Goal: Task Accomplishment & Management: Manage account settings

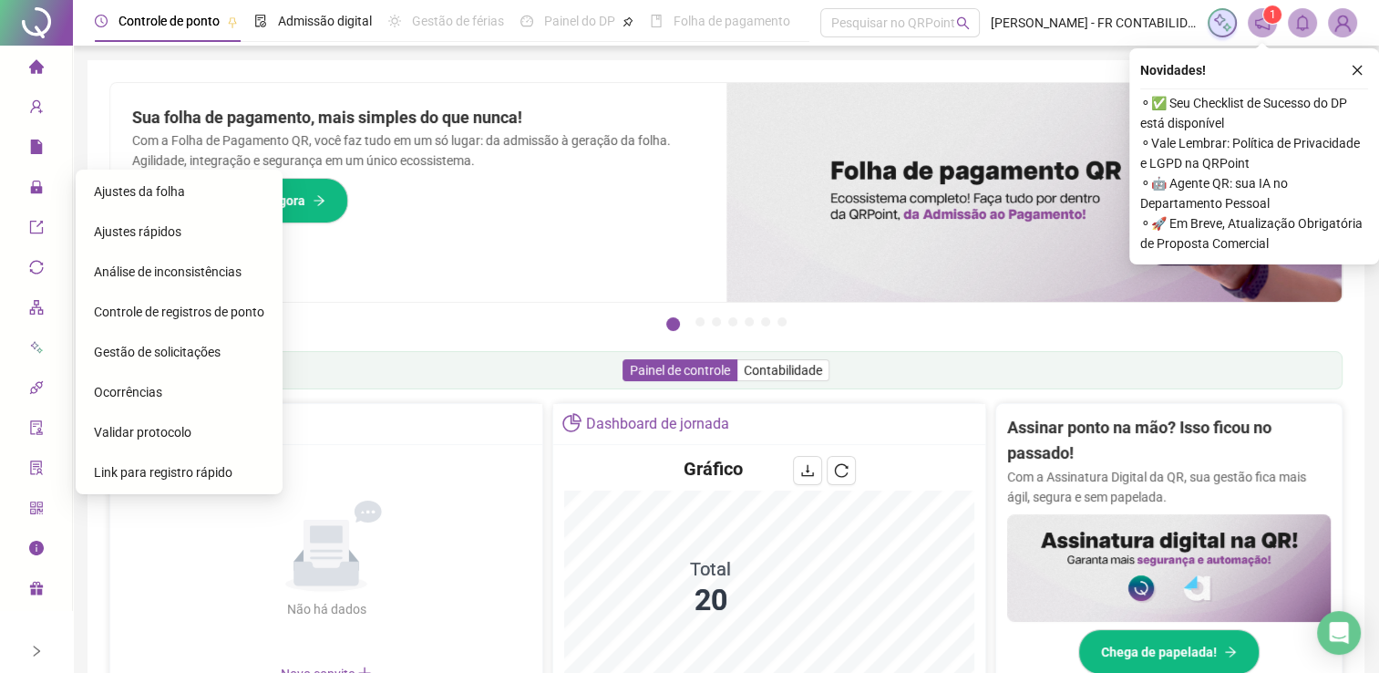
click at [182, 352] on span "Gestão de solicitações" at bounding box center [157, 352] width 127 height 15
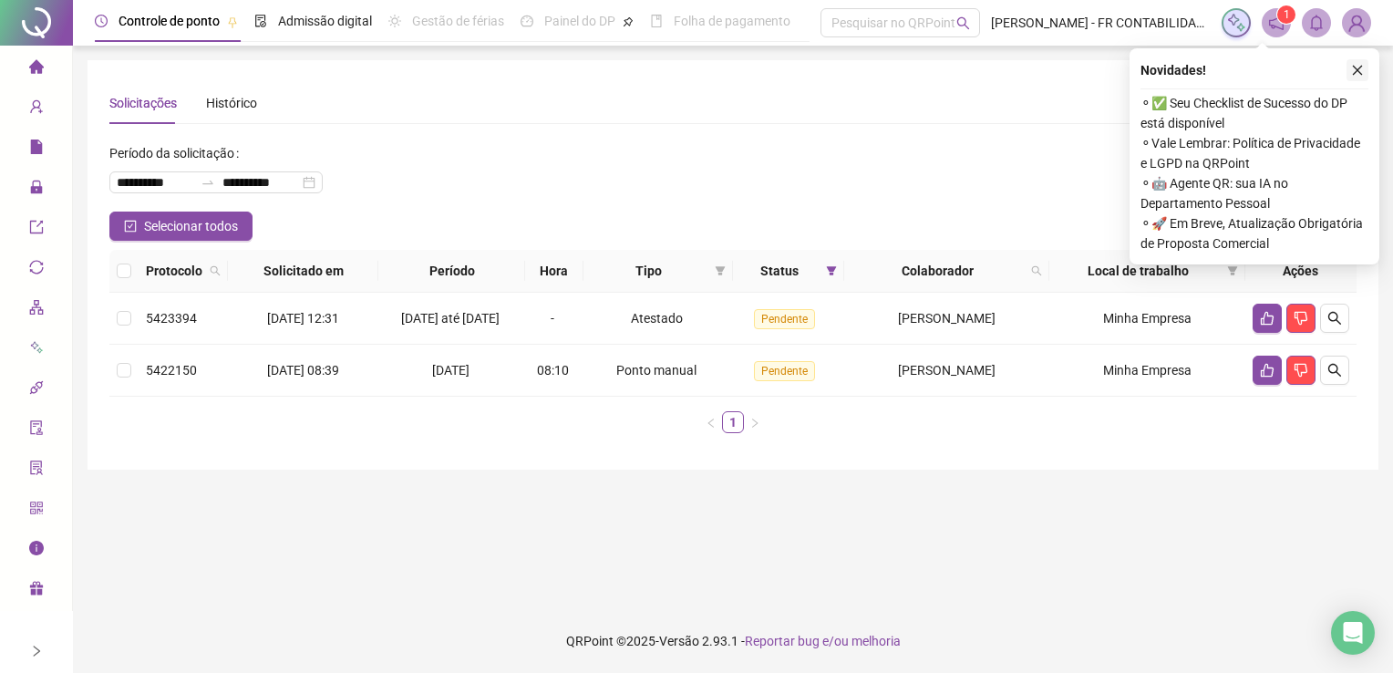
click at [1360, 64] on icon "close" at bounding box center [1357, 70] width 13 height 13
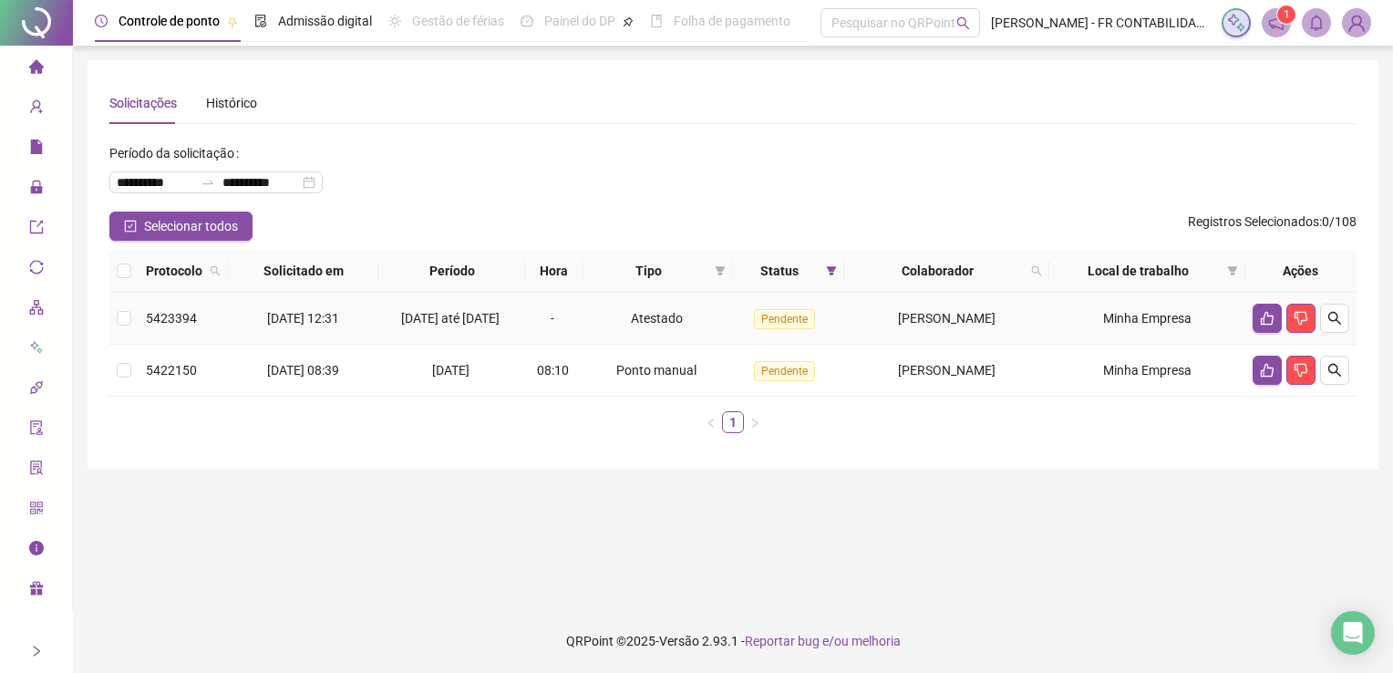
click at [583, 396] on td "Ponto manual" at bounding box center [657, 371] width 149 height 52
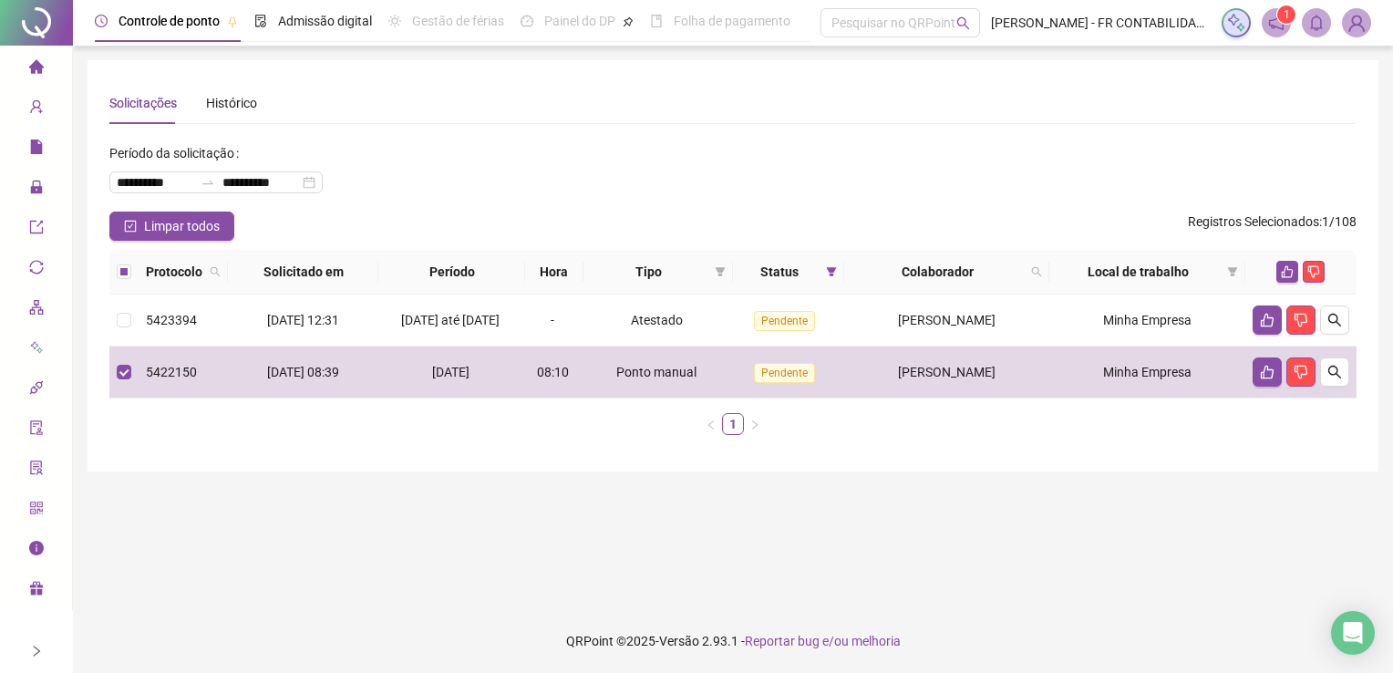
click at [612, 460] on div "**********" at bounding box center [732, 265] width 1291 height 411
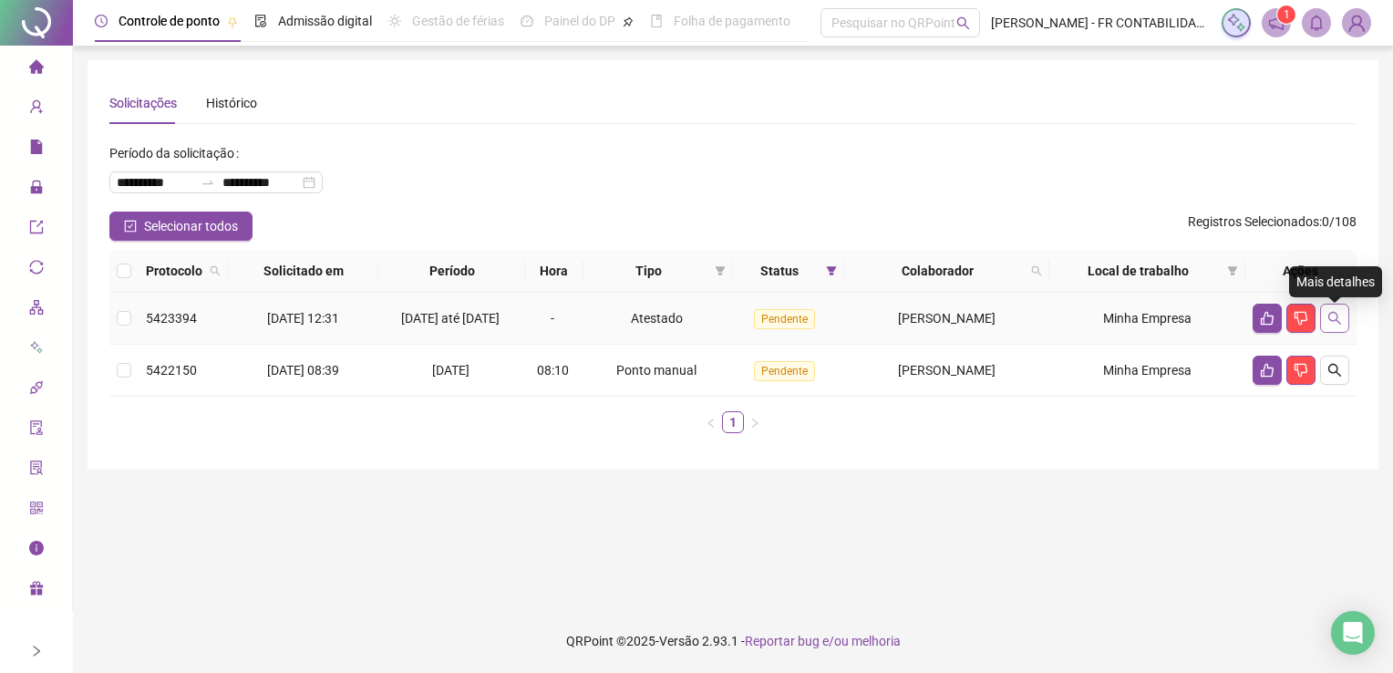
click at [1328, 323] on icon "search" at bounding box center [1334, 318] width 13 height 13
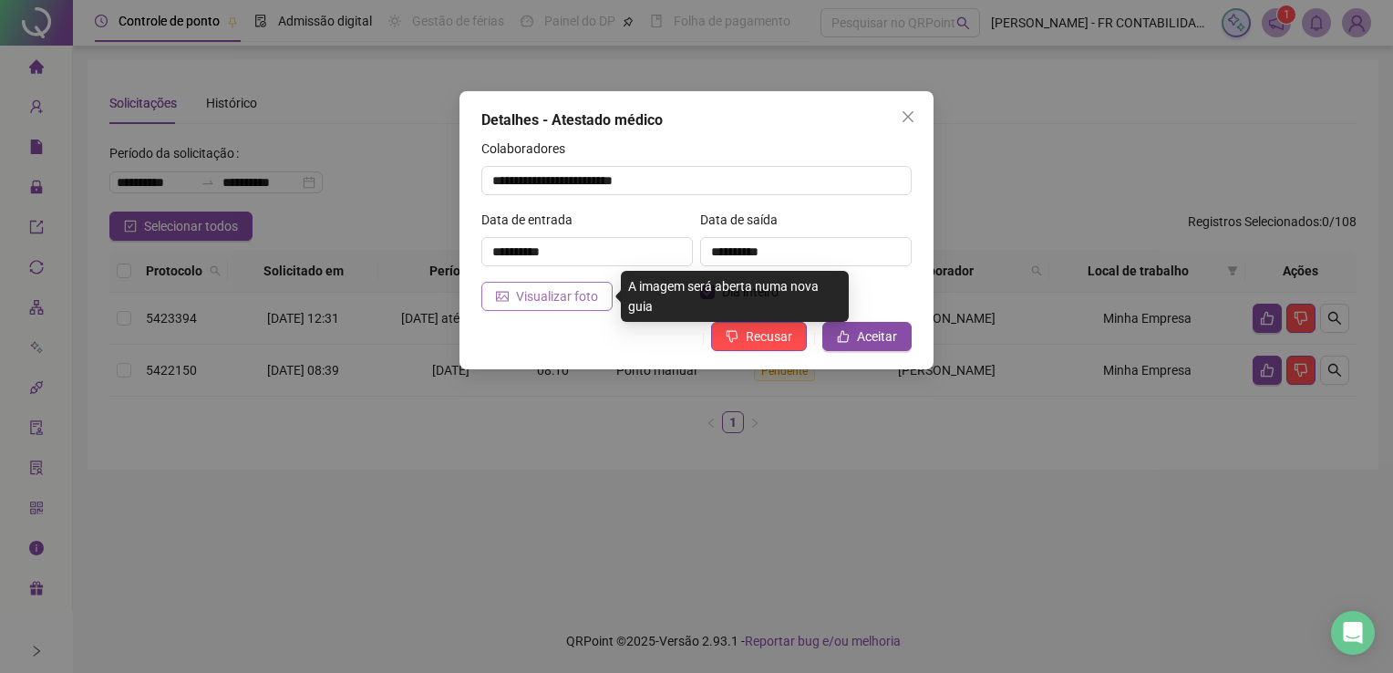
click at [529, 297] on span "Visualizar foto" at bounding box center [557, 296] width 82 height 20
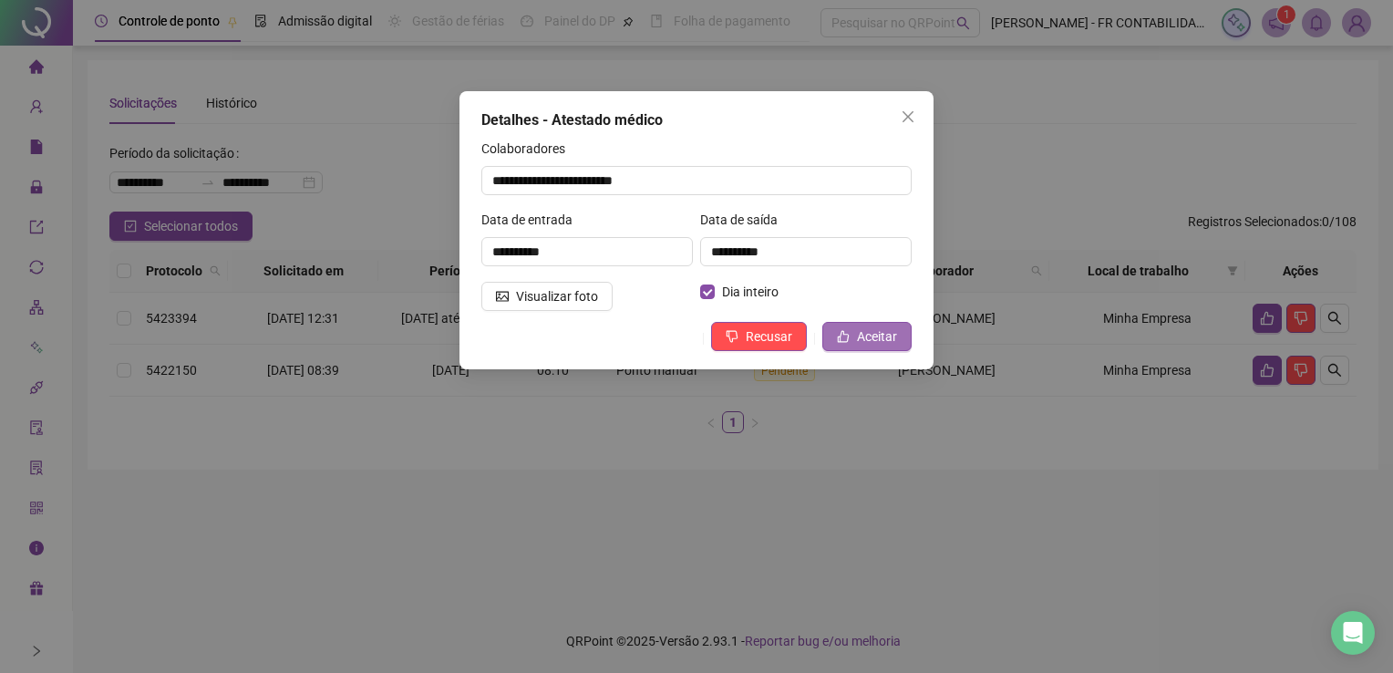
click at [878, 337] on span "Aceitar" at bounding box center [877, 336] width 40 height 20
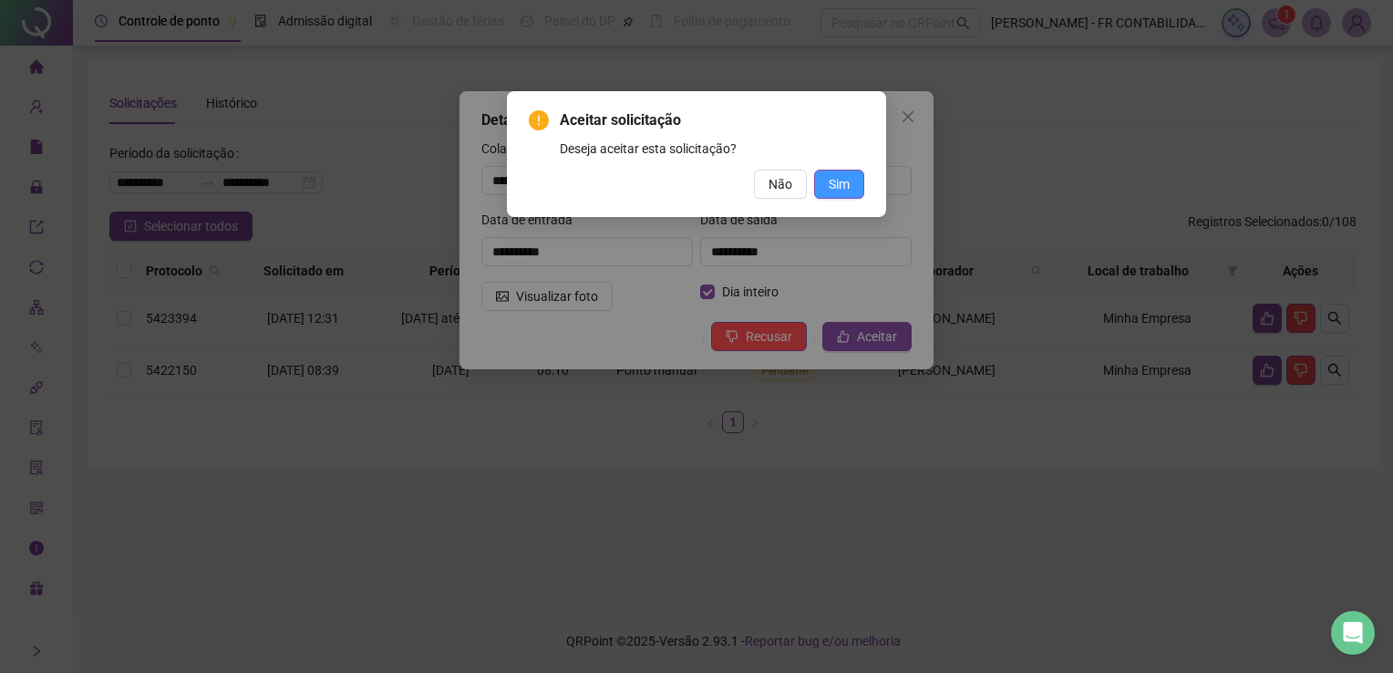
click at [849, 181] on span "Sim" at bounding box center [838, 184] width 21 height 20
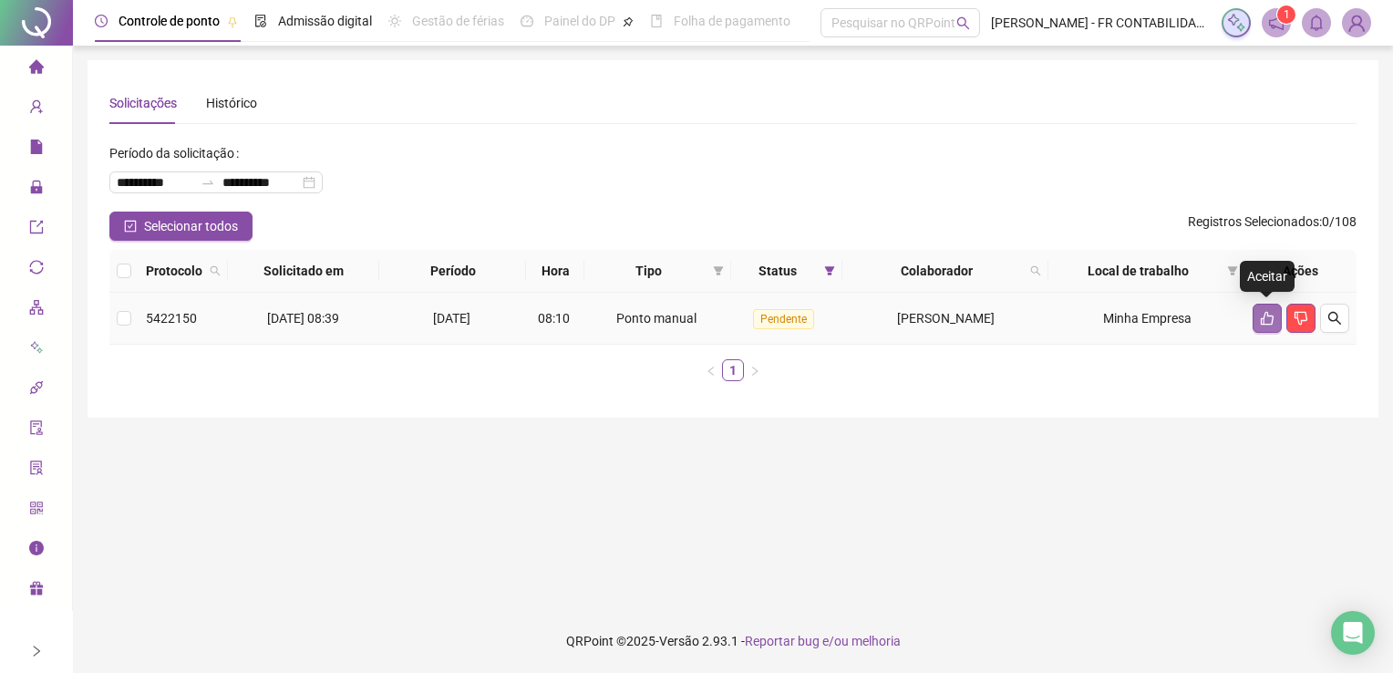
click at [1265, 314] on icon "like" at bounding box center [1267, 318] width 15 height 15
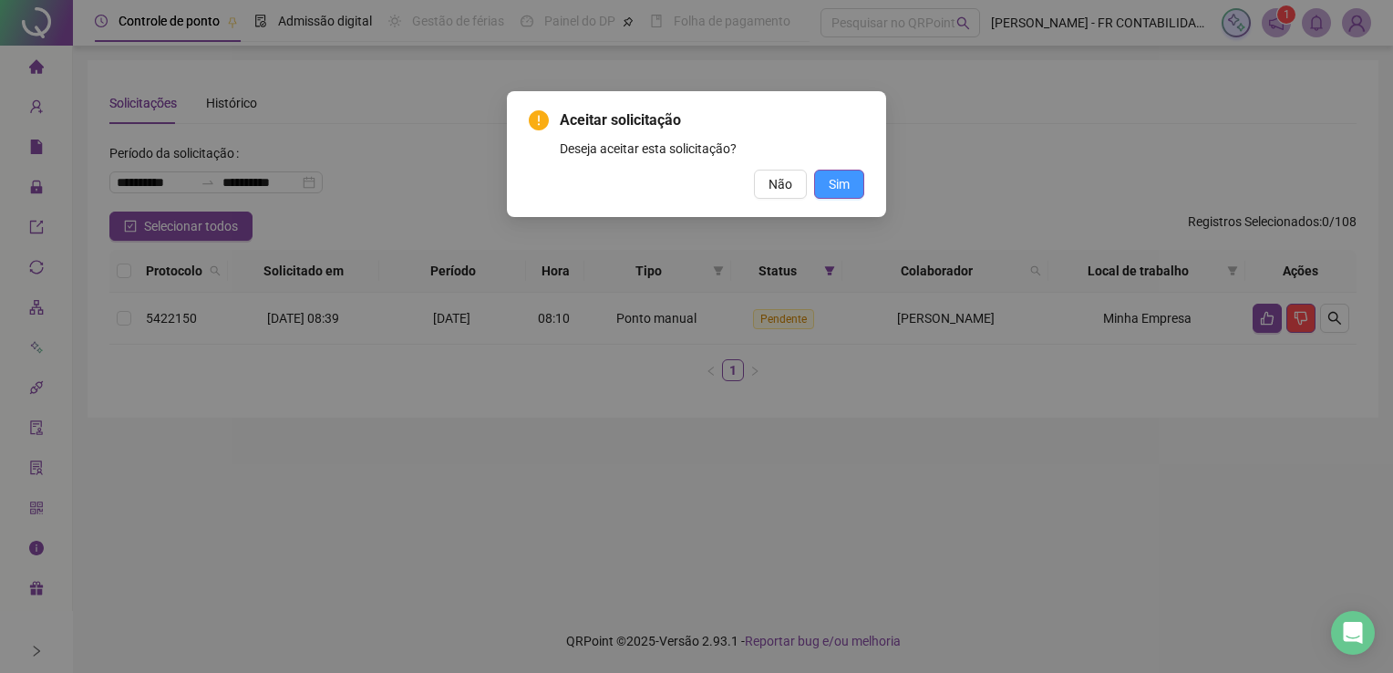
click at [850, 187] on button "Sim" at bounding box center [839, 184] width 50 height 29
